Goal: Information Seeking & Learning: Understand process/instructions

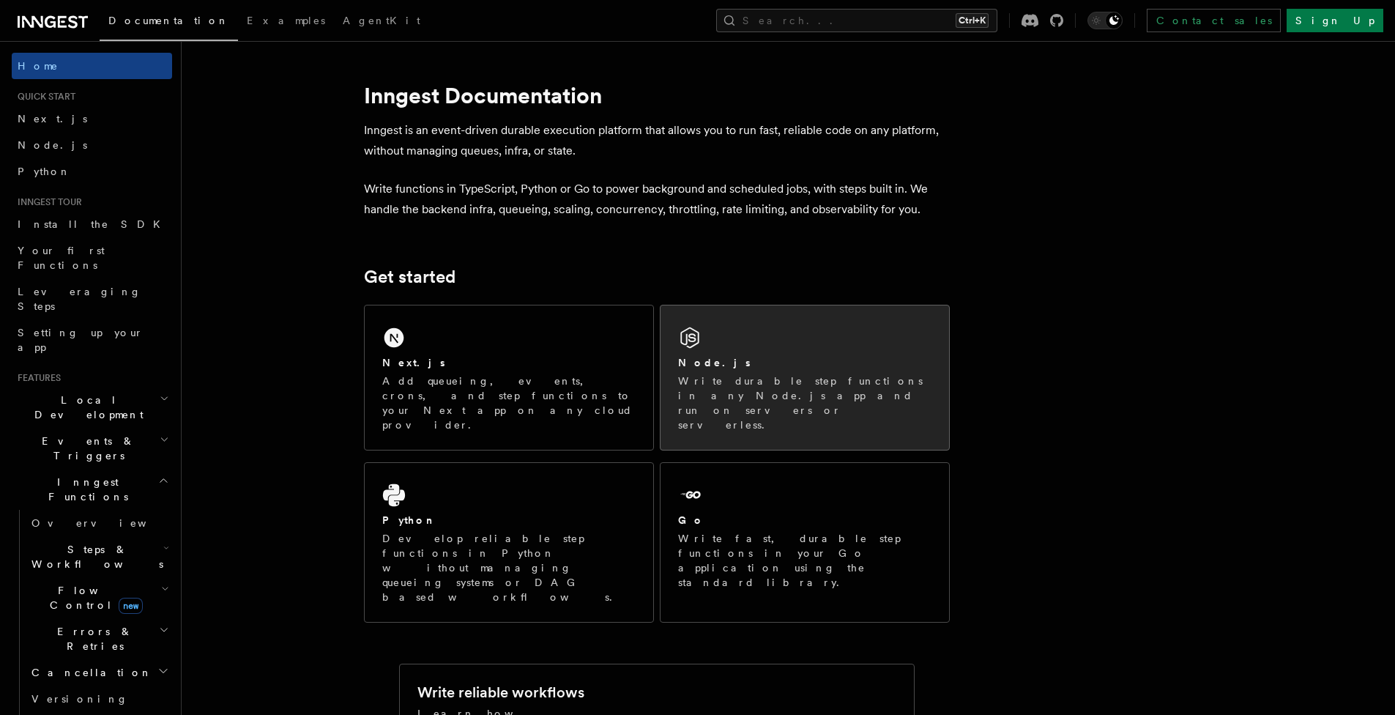
click at [771, 374] on p "Write durable step functions in any Node.js app and run on servers or serverles…" at bounding box center [804, 403] width 253 height 59
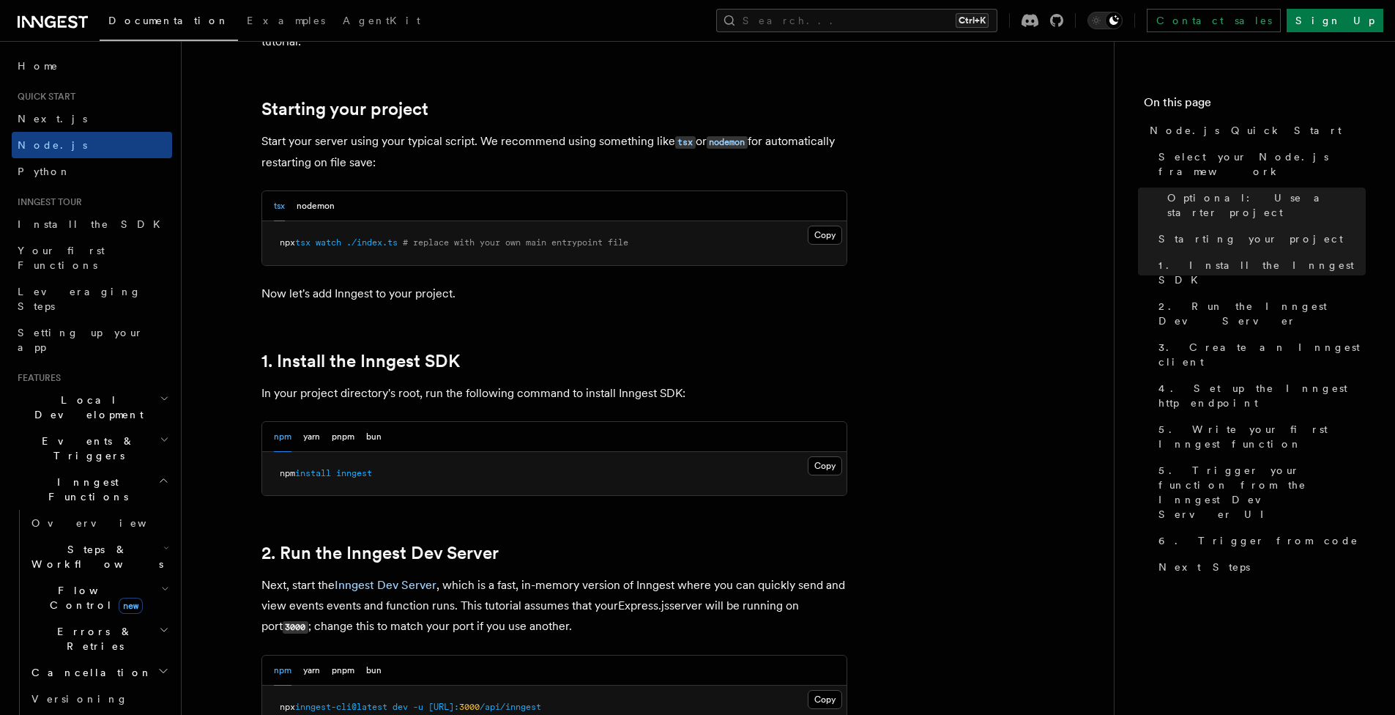
scroll to position [659, 0]
click at [829, 467] on button "Copy Copied" at bounding box center [825, 466] width 34 height 19
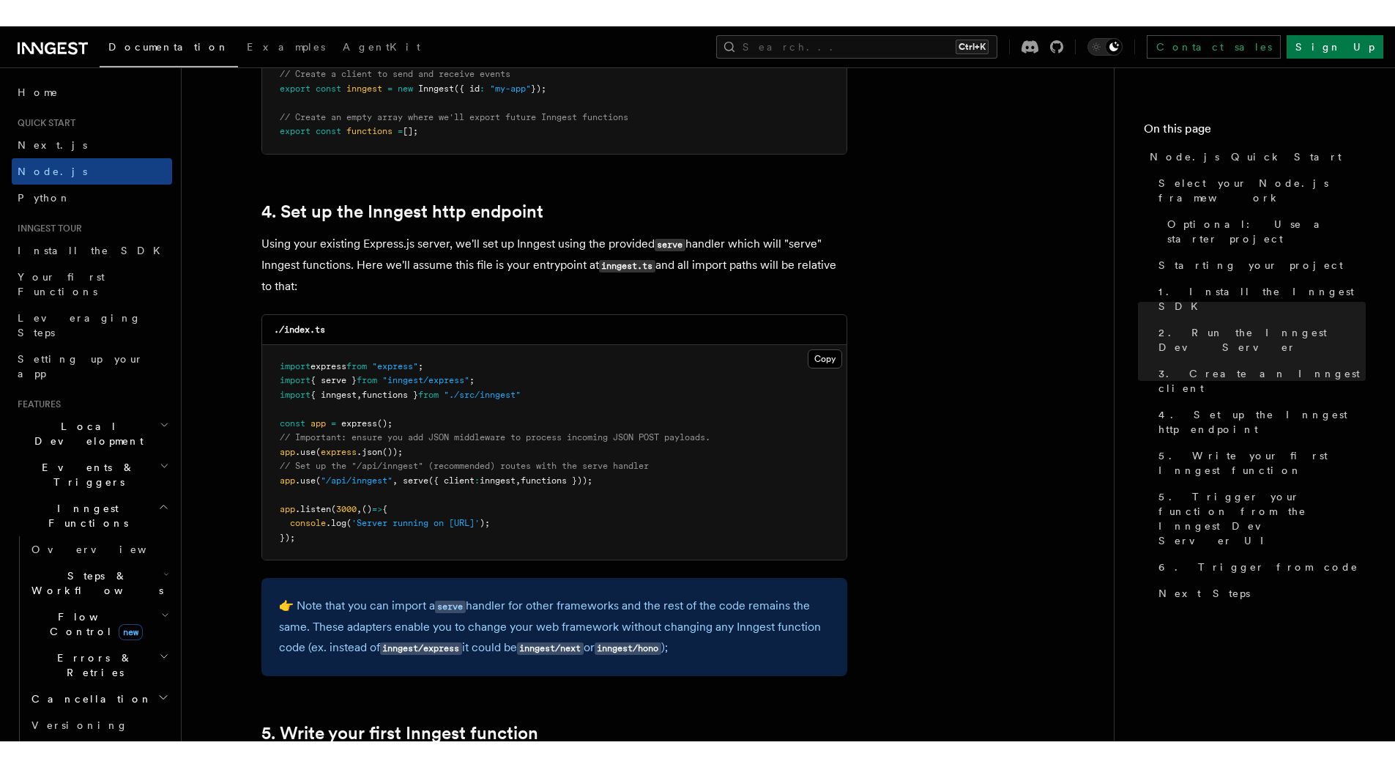
scroll to position [1714, 0]
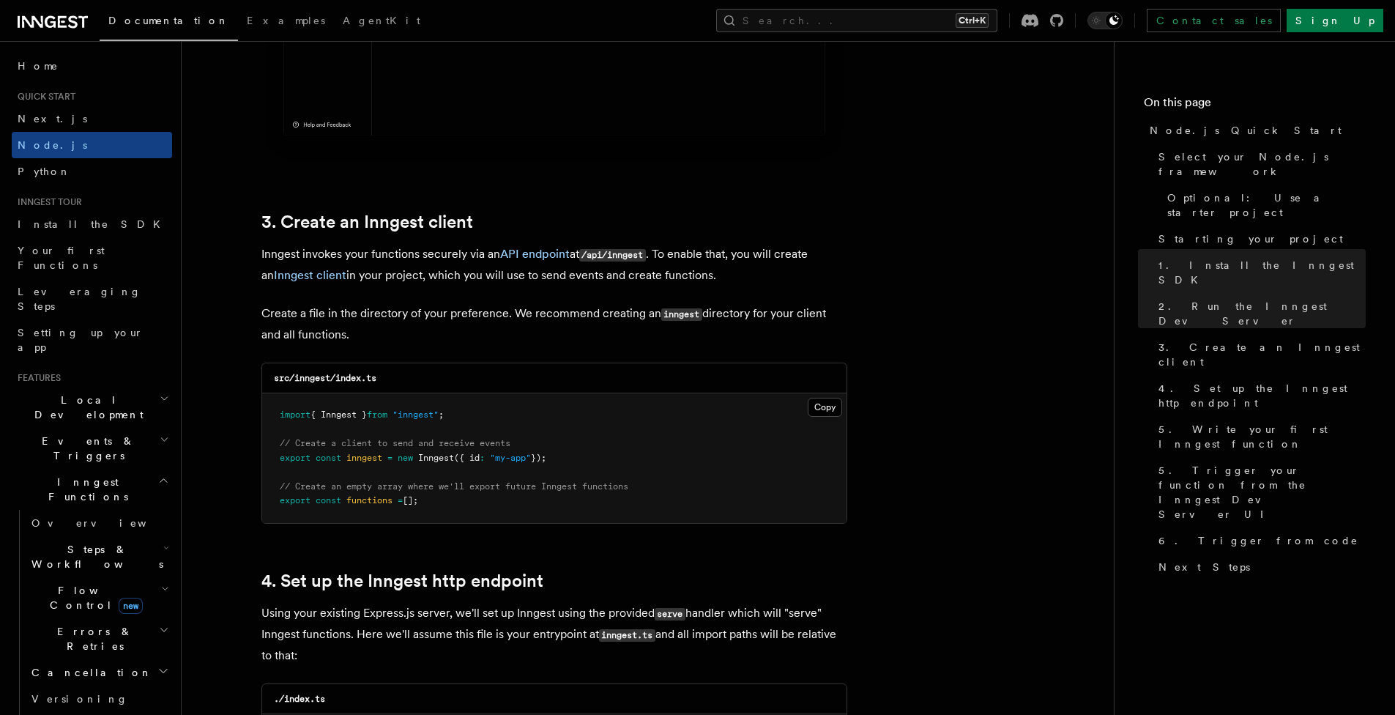
click at [604, 391] on div "src/inngest/index.ts" at bounding box center [554, 378] width 584 height 30
